Goal: Task Accomplishment & Management: Manage account settings

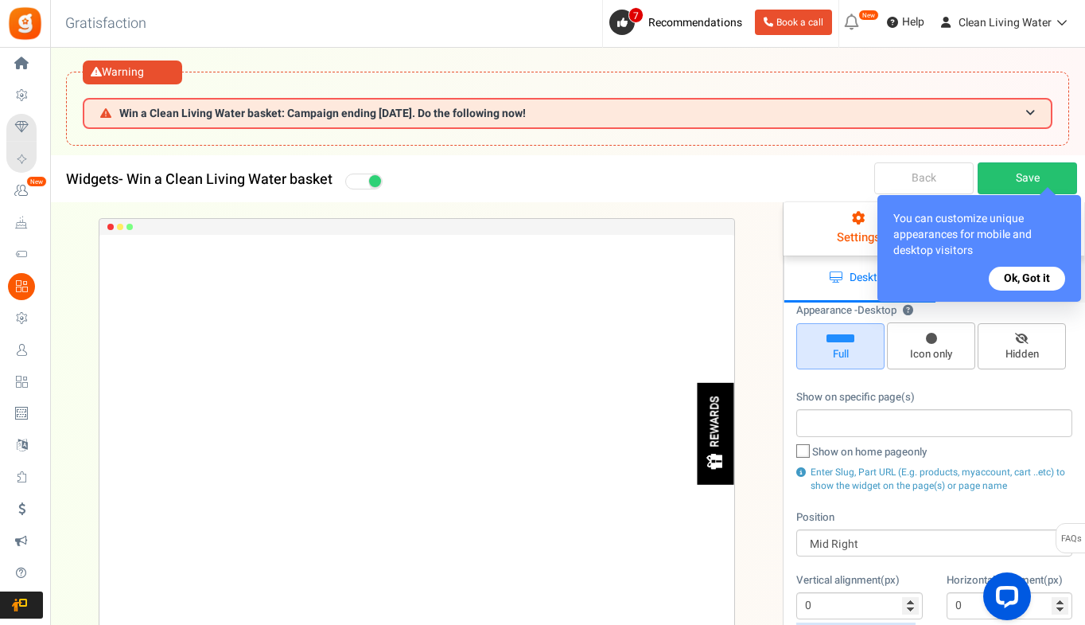
click at [1021, 275] on button "Ok, Got it" at bounding box center [1027, 279] width 76 height 24
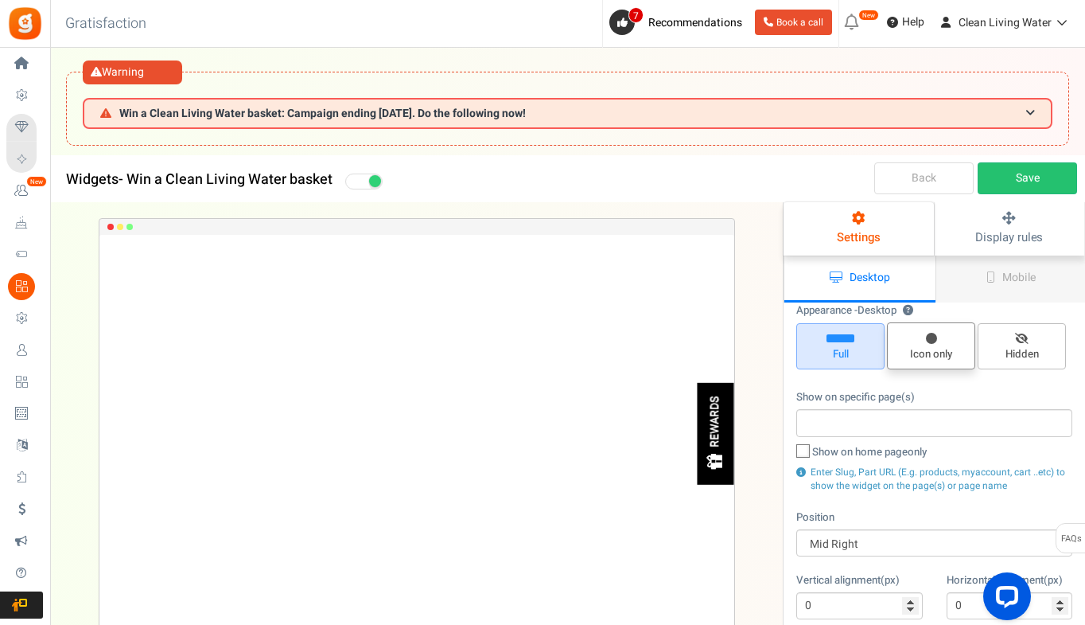
click at [921, 337] on span "Icon only" at bounding box center [931, 345] width 88 height 47
click at [932, 336] on input "Icon only" at bounding box center [937, 330] width 10 height 10
radio input "true"
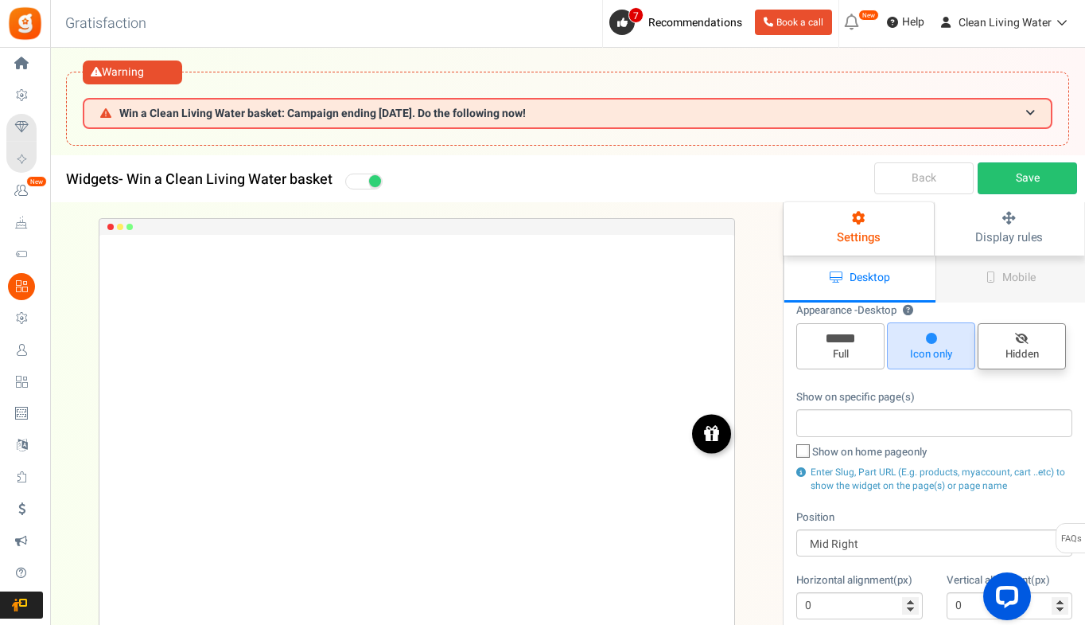
click at [1029, 355] on span "Hidden" at bounding box center [1022, 354] width 74 height 15
click at [1029, 337] on input "Hidden" at bounding box center [1027, 331] width 10 height 10
radio input "true"
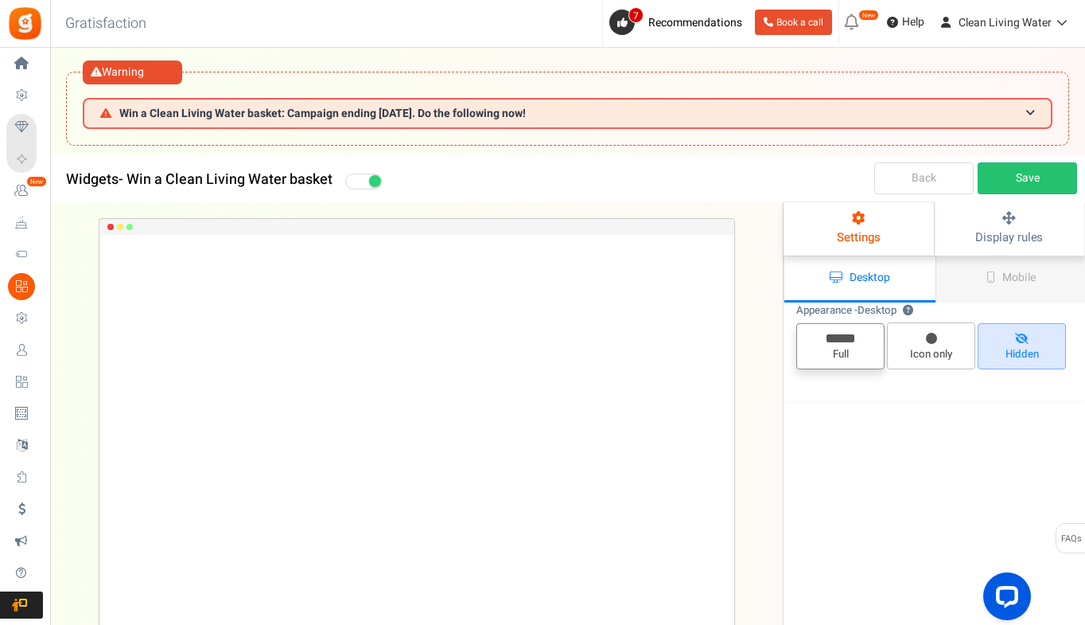
click at [838, 360] on span "Full" at bounding box center [841, 354] width 74 height 15
click at [841, 337] on input "Full" at bounding box center [846, 331] width 10 height 10
radio input "true"
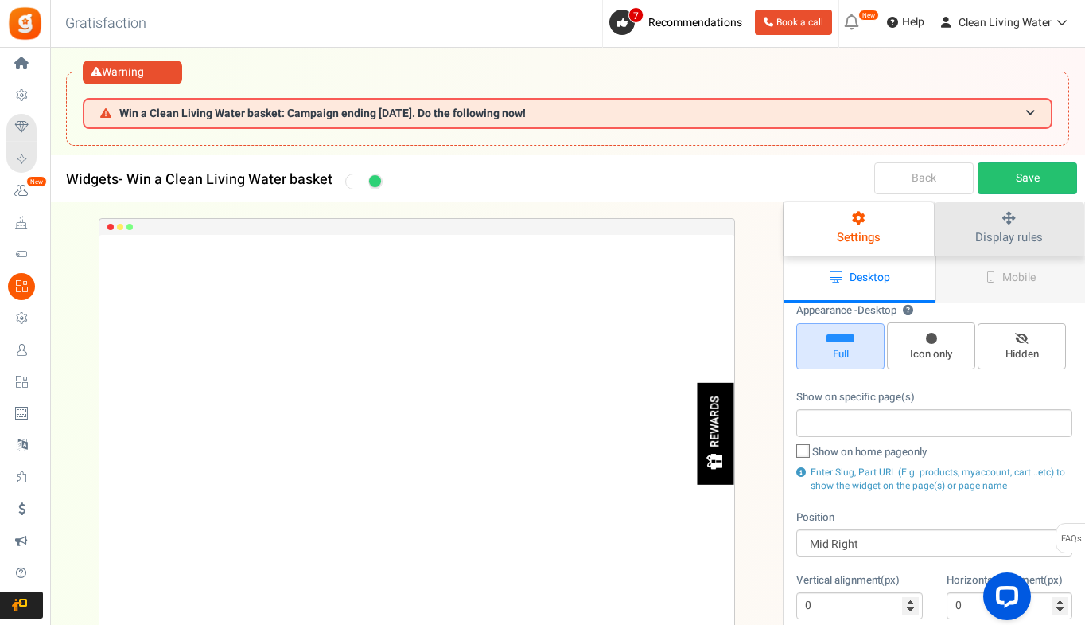
click at [994, 229] on span "Display rules" at bounding box center [1009, 237] width 68 height 18
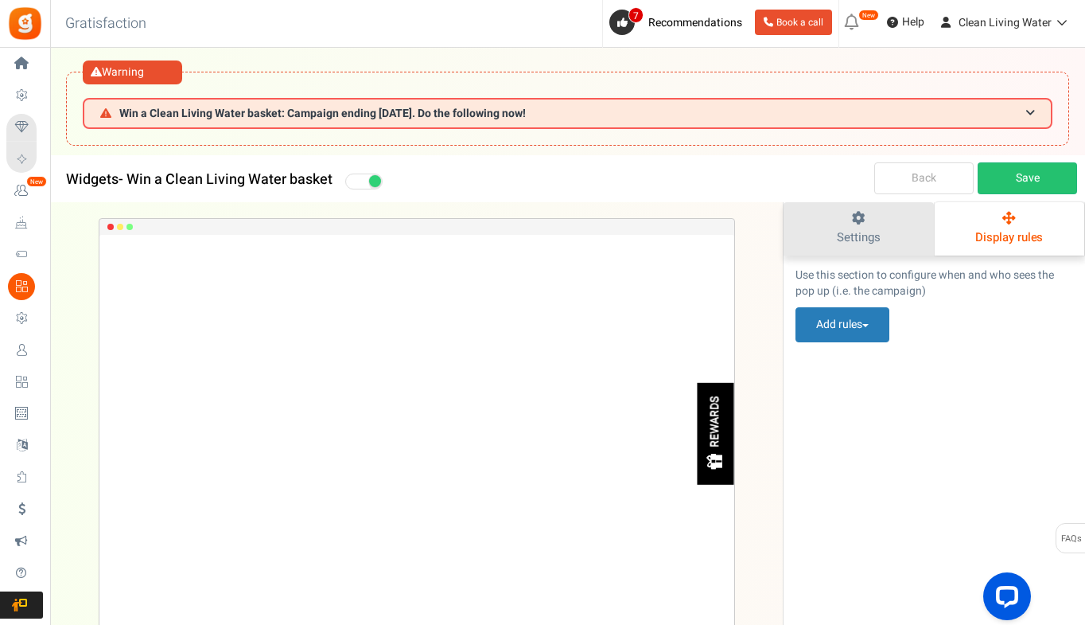
click at [883, 246] on link "Settings" at bounding box center [859, 228] width 150 height 53
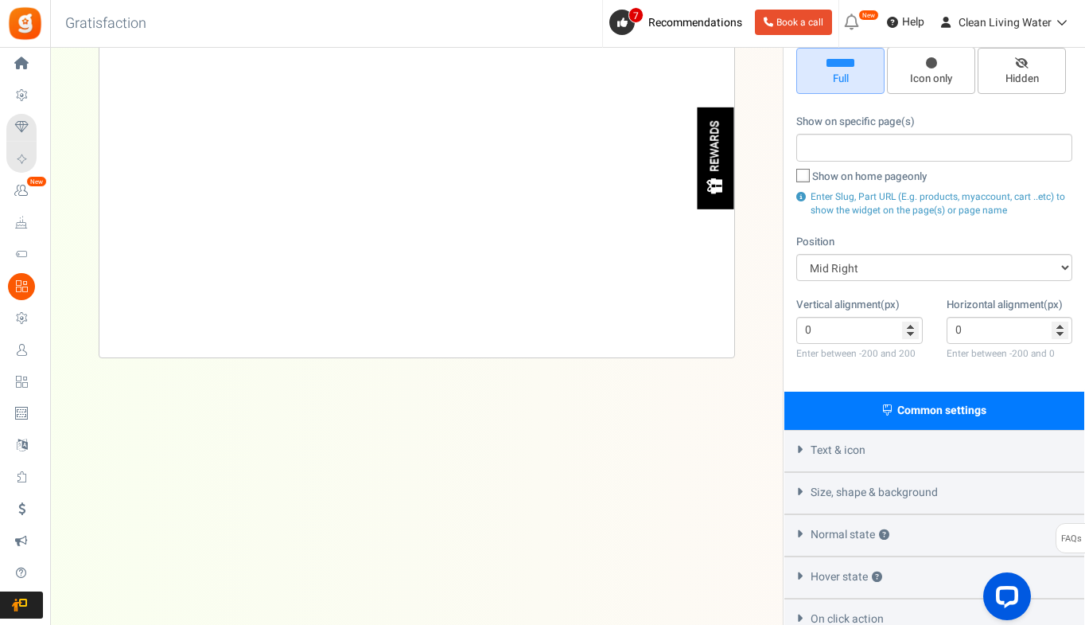
scroll to position [302, 0]
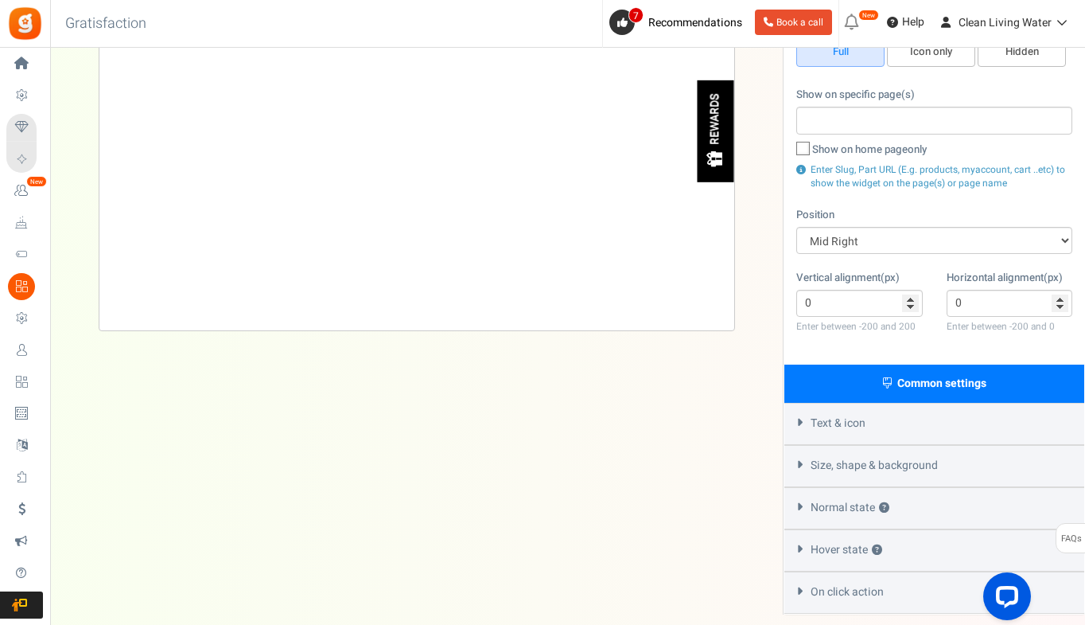
click at [815, 424] on span "Text & icon" at bounding box center [838, 423] width 55 height 16
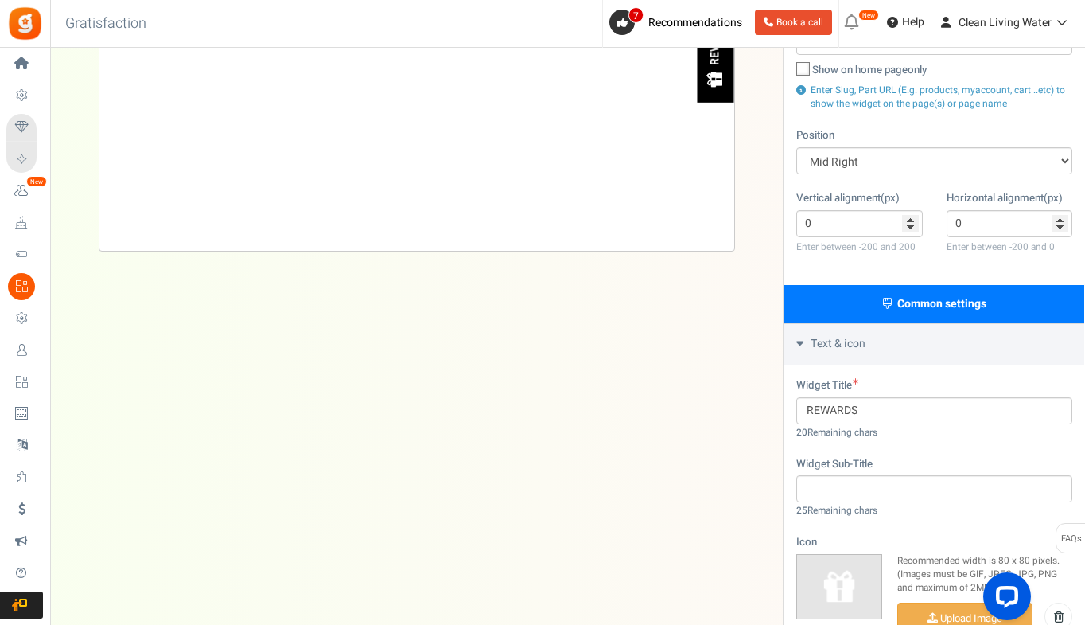
scroll to position [64, 0]
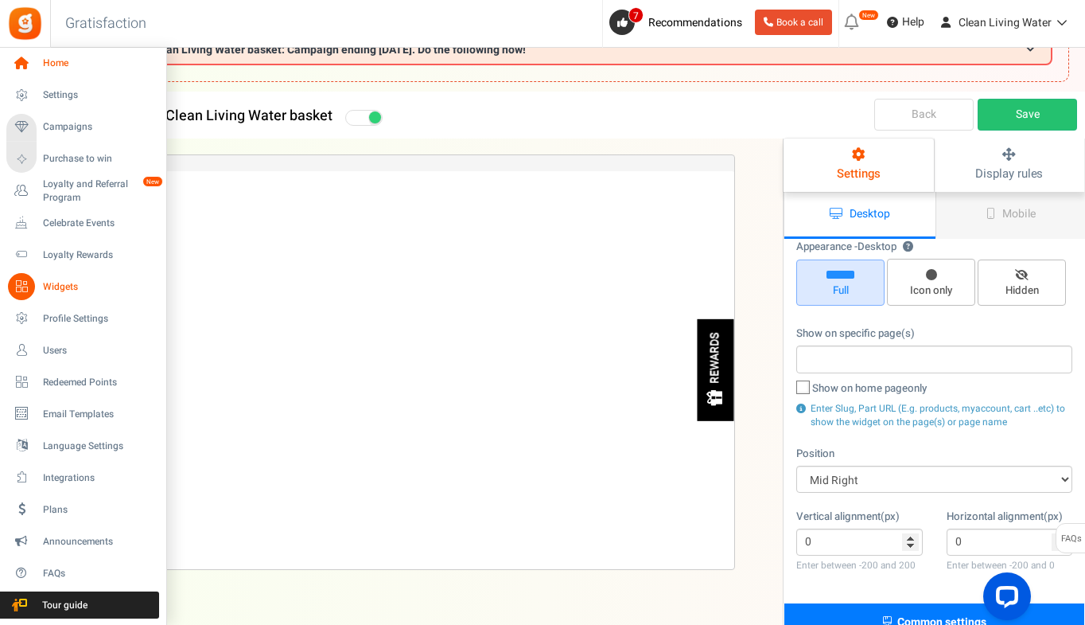
click at [45, 61] on span "Home" at bounding box center [98, 63] width 111 height 14
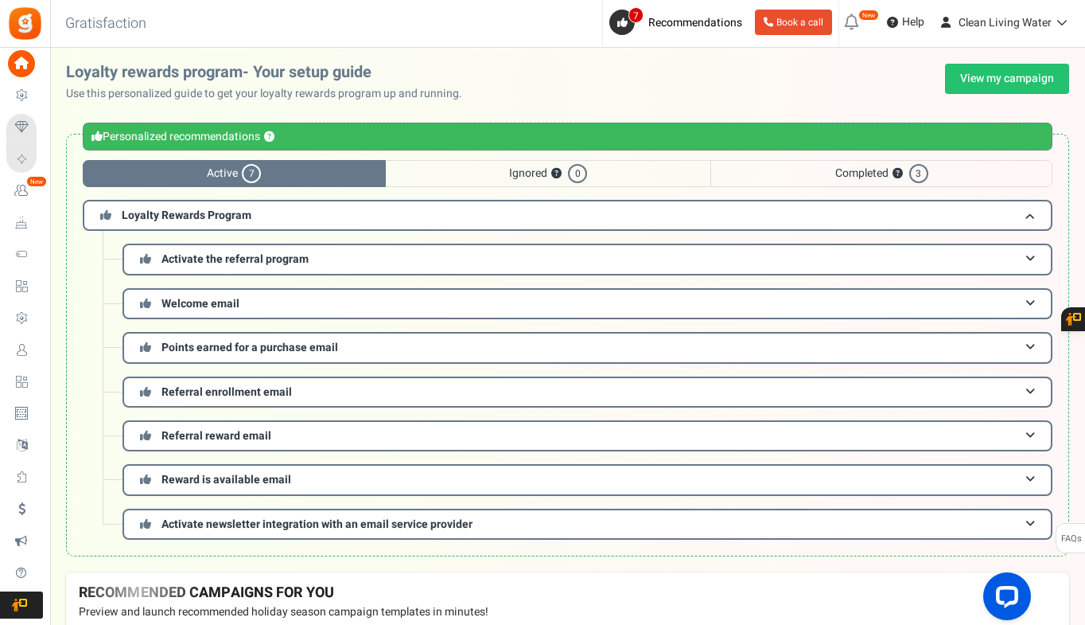
click at [0, 0] on span "Users" at bounding box center [0, 0] width 0 height 0
